Goal: Navigation & Orientation: Find specific page/section

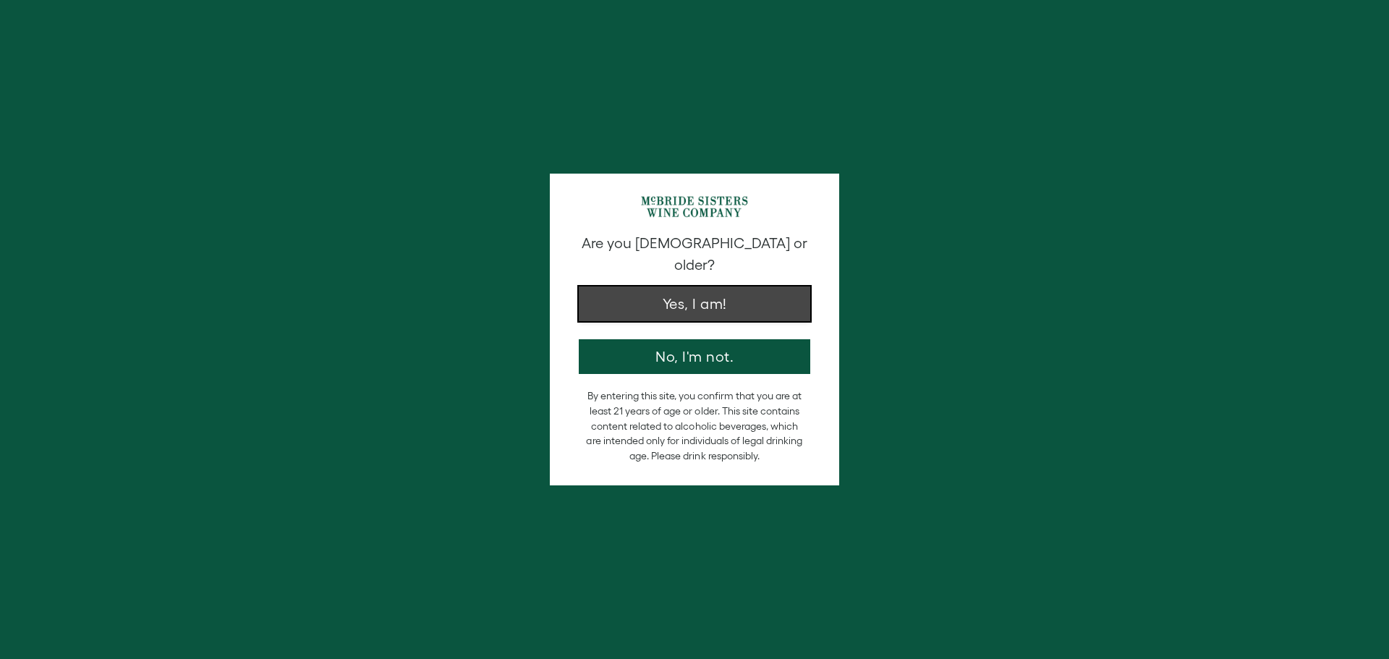
click at [739, 300] on button "Yes, I am!" at bounding box center [695, 304] width 232 height 35
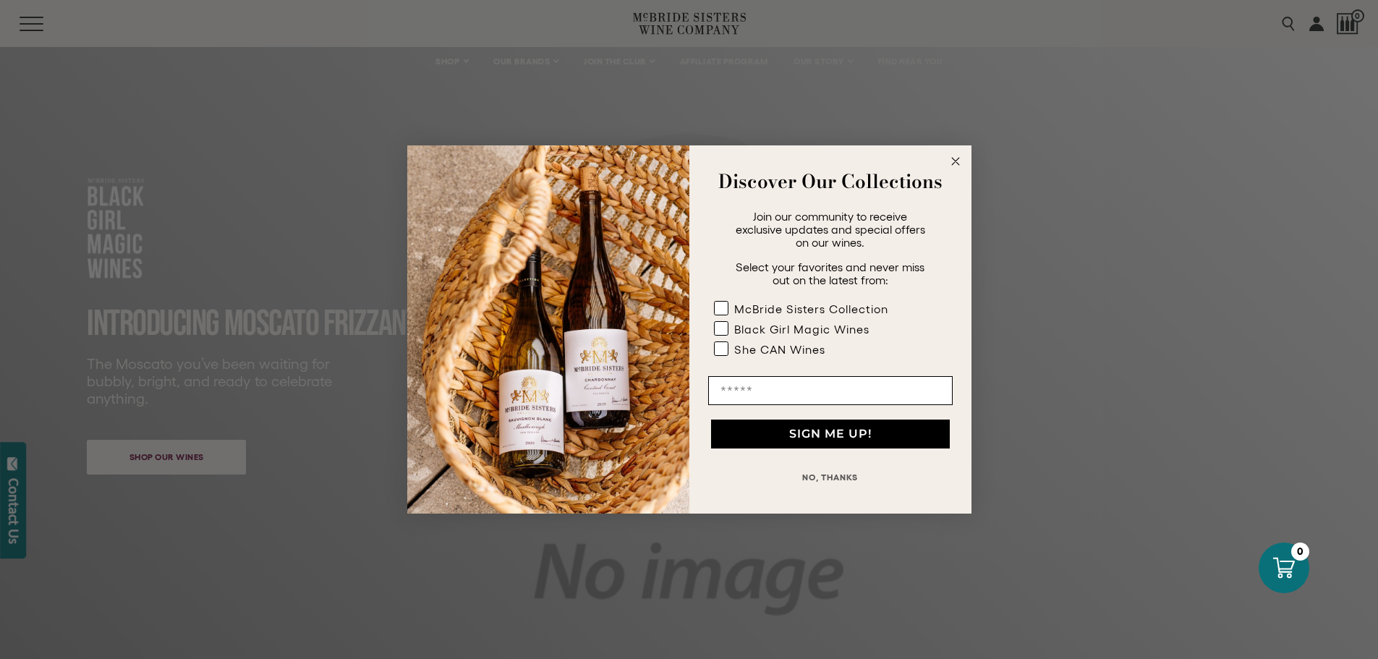
click at [954, 164] on circle "Close dialog" at bounding box center [955, 161] width 17 height 17
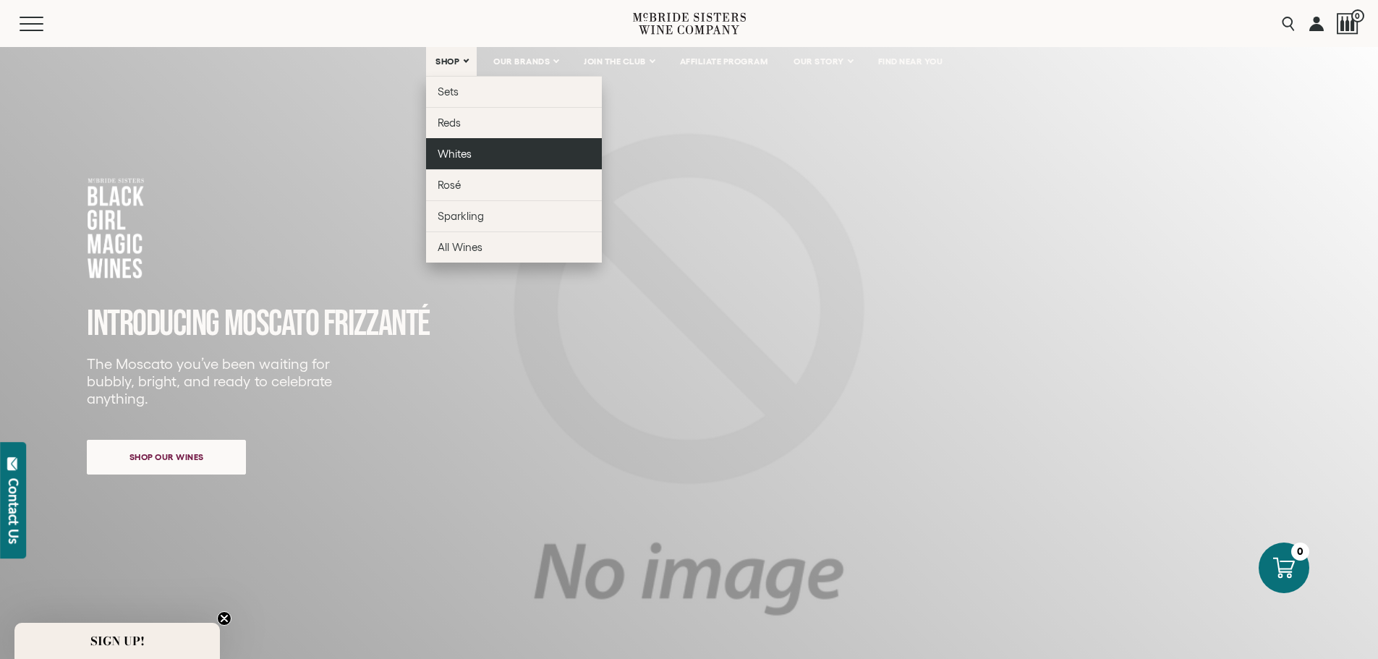
click at [454, 150] on span "Whites" at bounding box center [455, 154] width 34 height 12
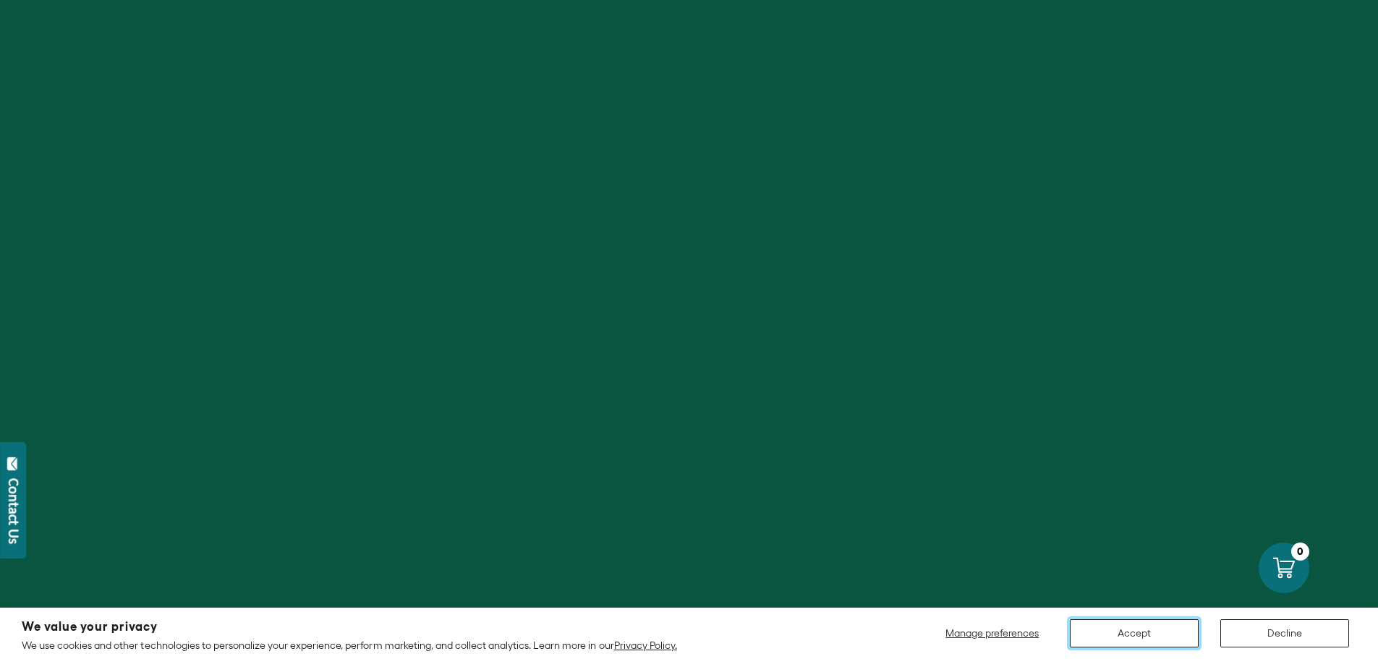
click at [1171, 637] on button "Accept" at bounding box center [1134, 633] width 129 height 28
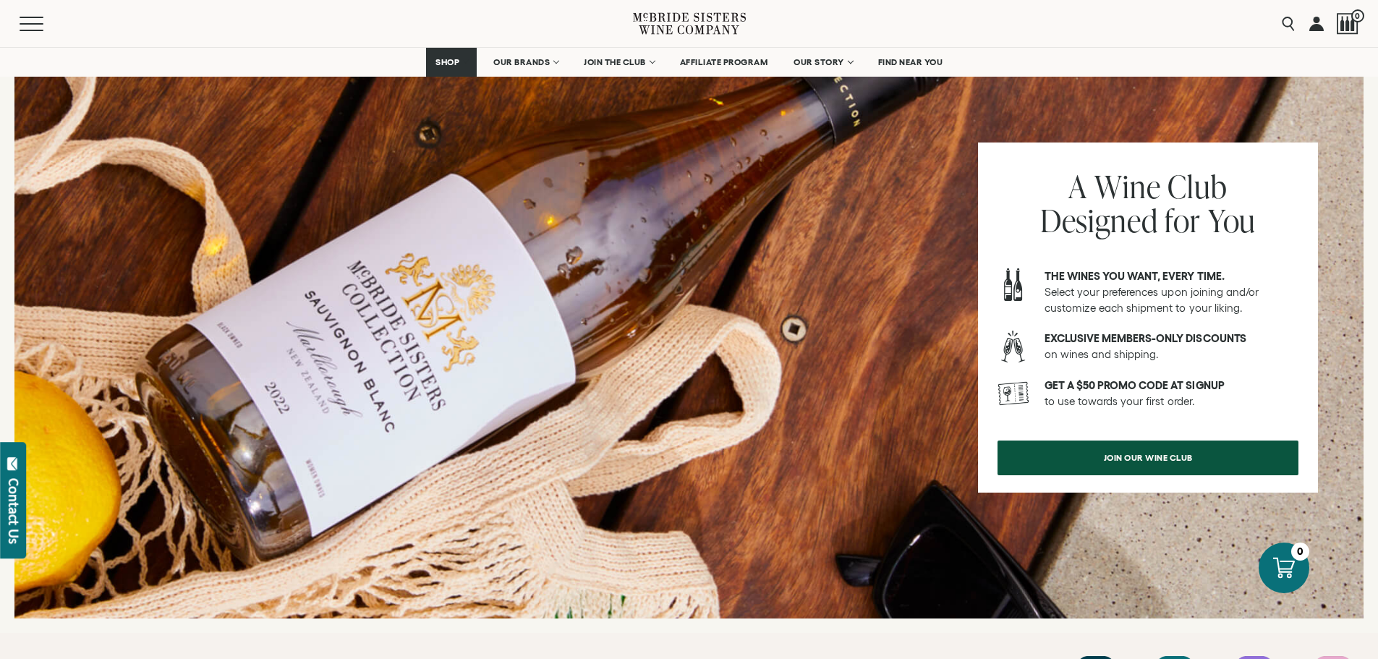
scroll to position [1390, 0]
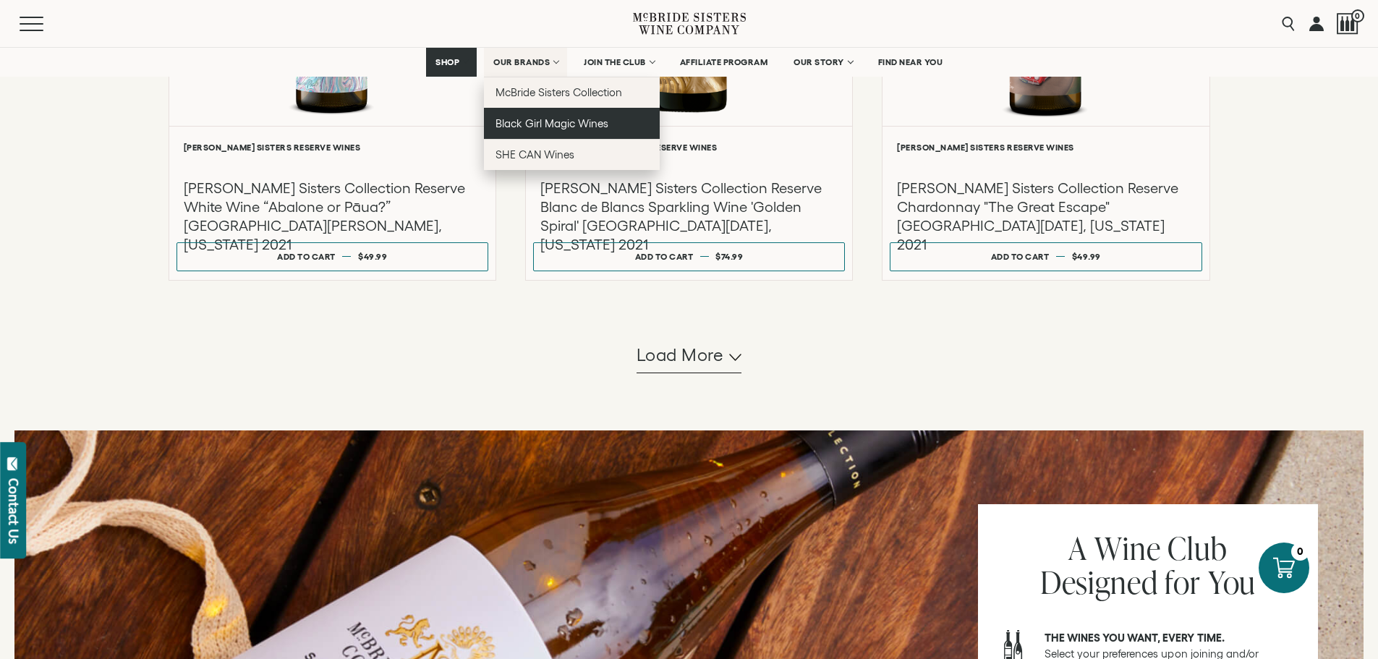
click at [536, 127] on span "Black Girl Magic Wines" at bounding box center [552, 123] width 113 height 12
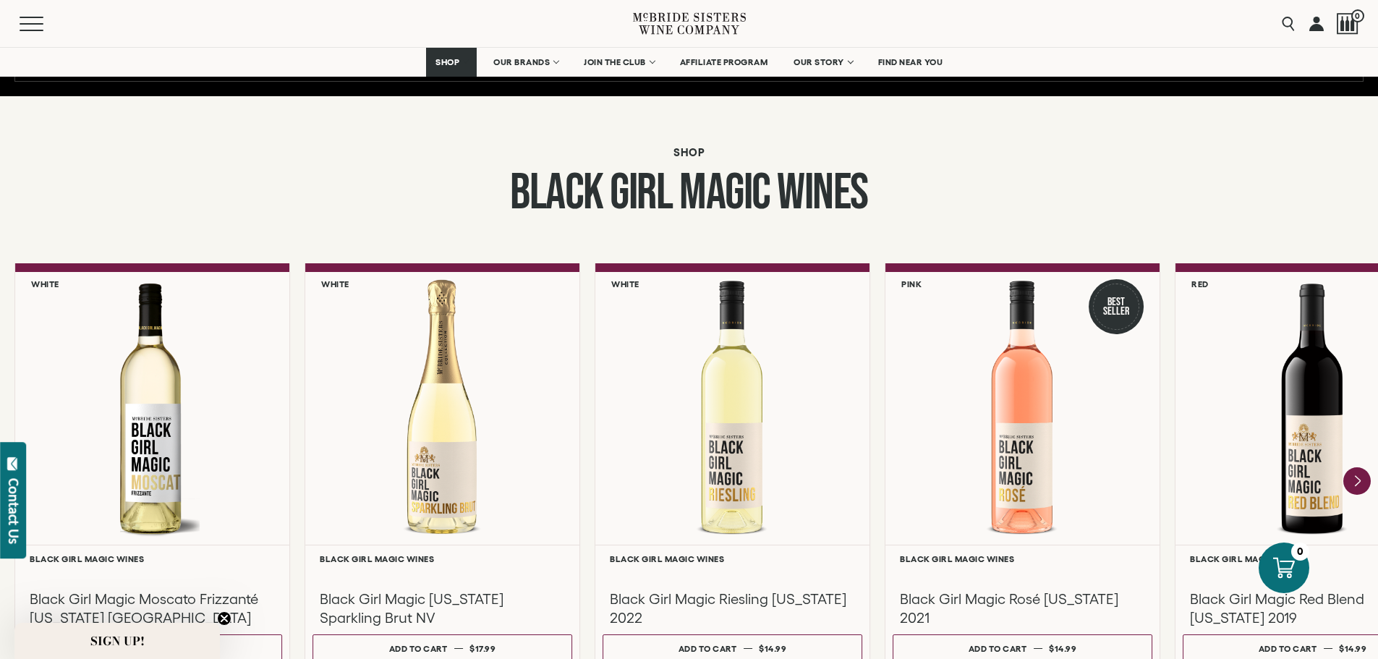
scroll to position [1230, 0]
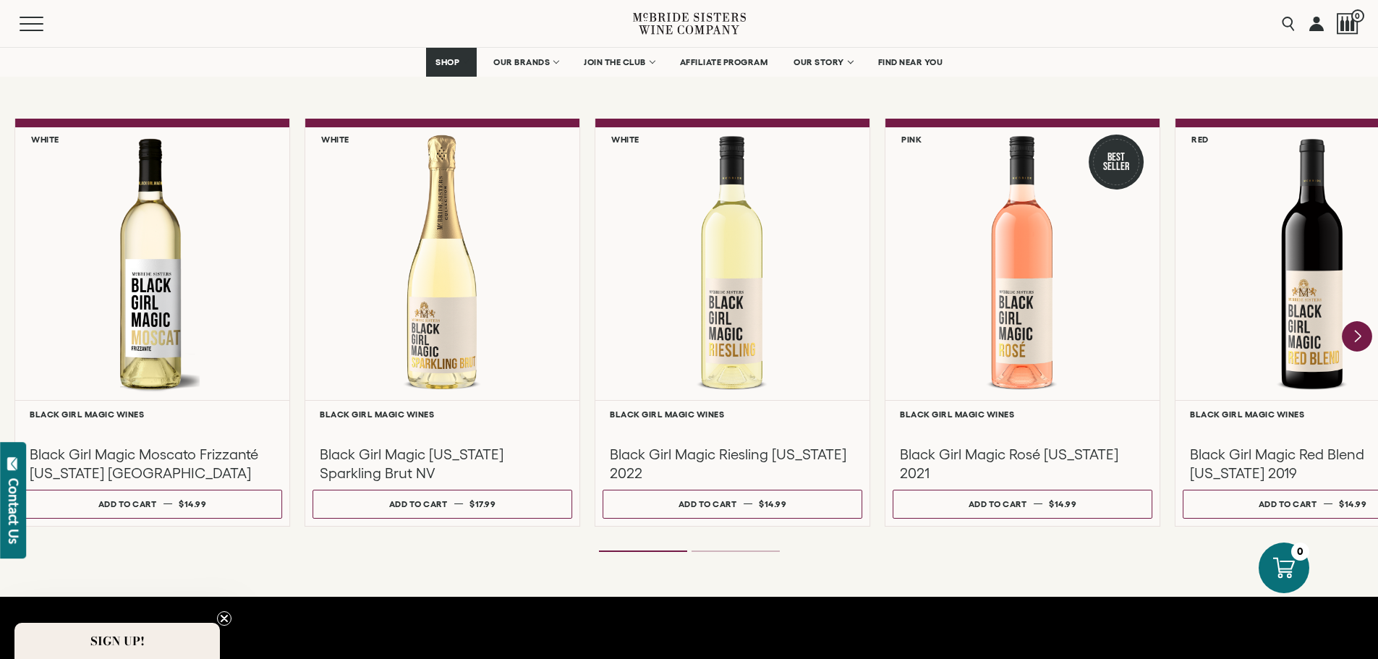
click at [1355, 336] on icon "Next" at bounding box center [1357, 336] width 30 height 30
